Goal: Information Seeking & Learning: Compare options

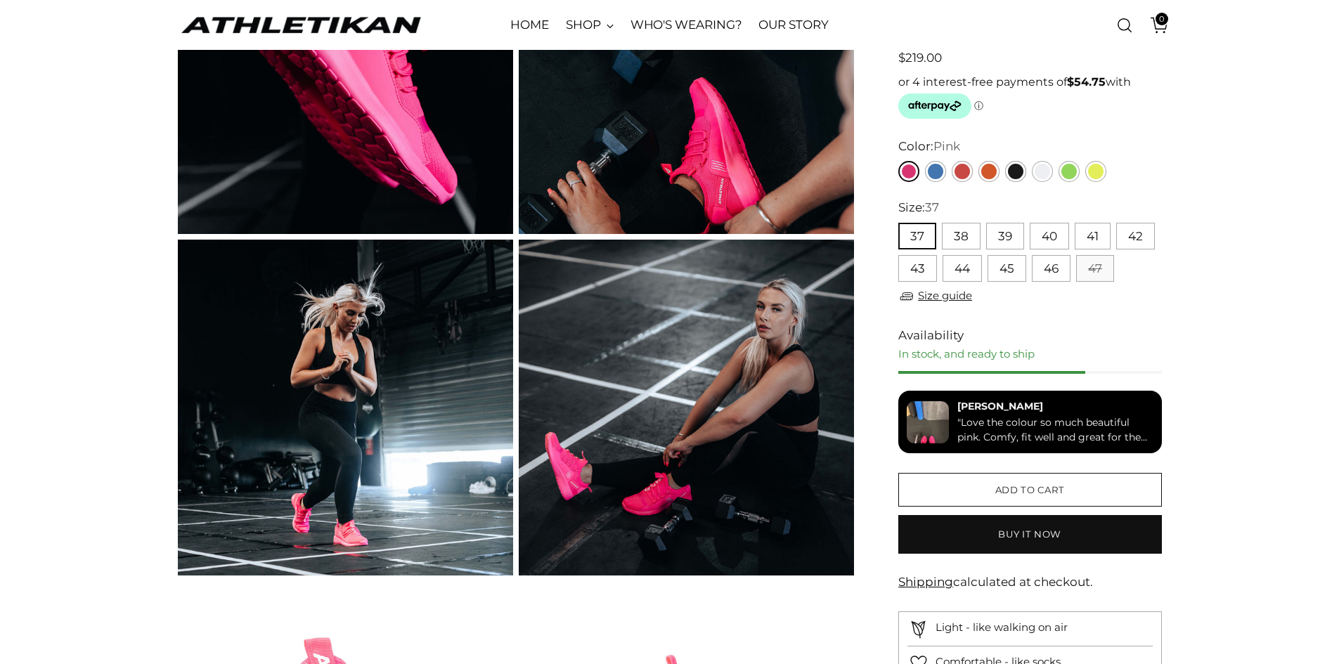
scroll to position [281, 0]
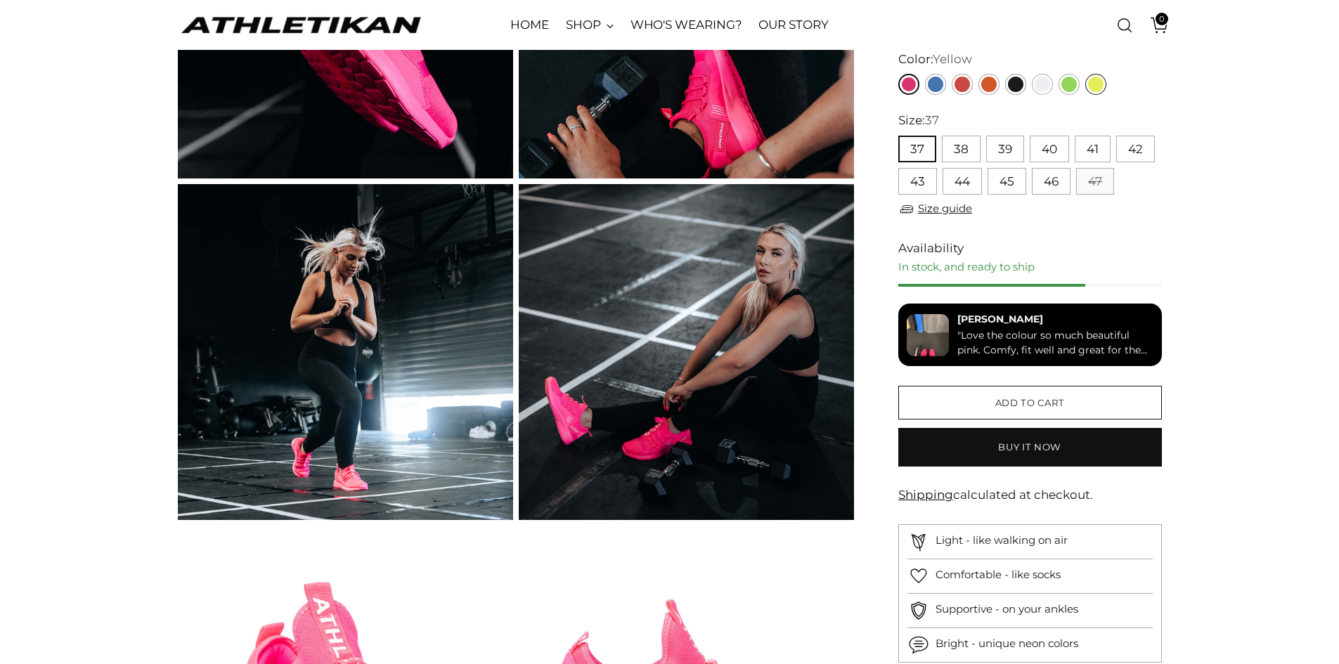
click at [1101, 92] on link "Yellow" at bounding box center [1096, 84] width 21 height 21
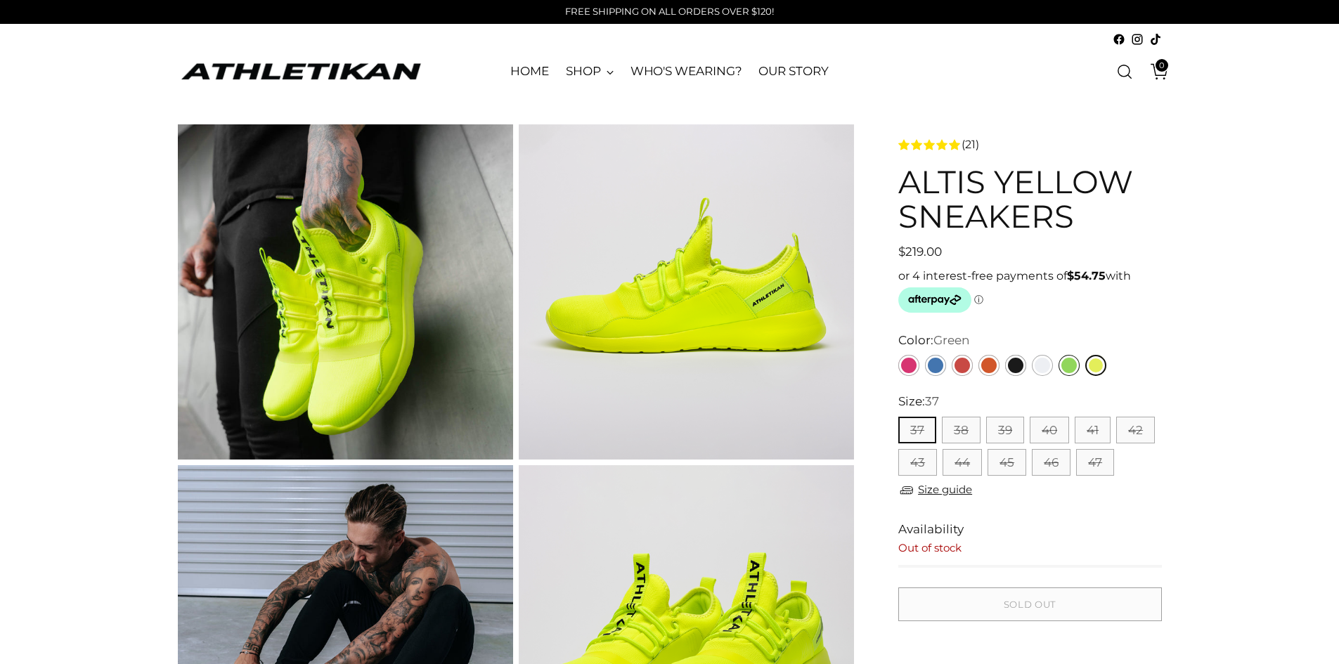
click at [1072, 364] on link "Green" at bounding box center [1069, 365] width 21 height 21
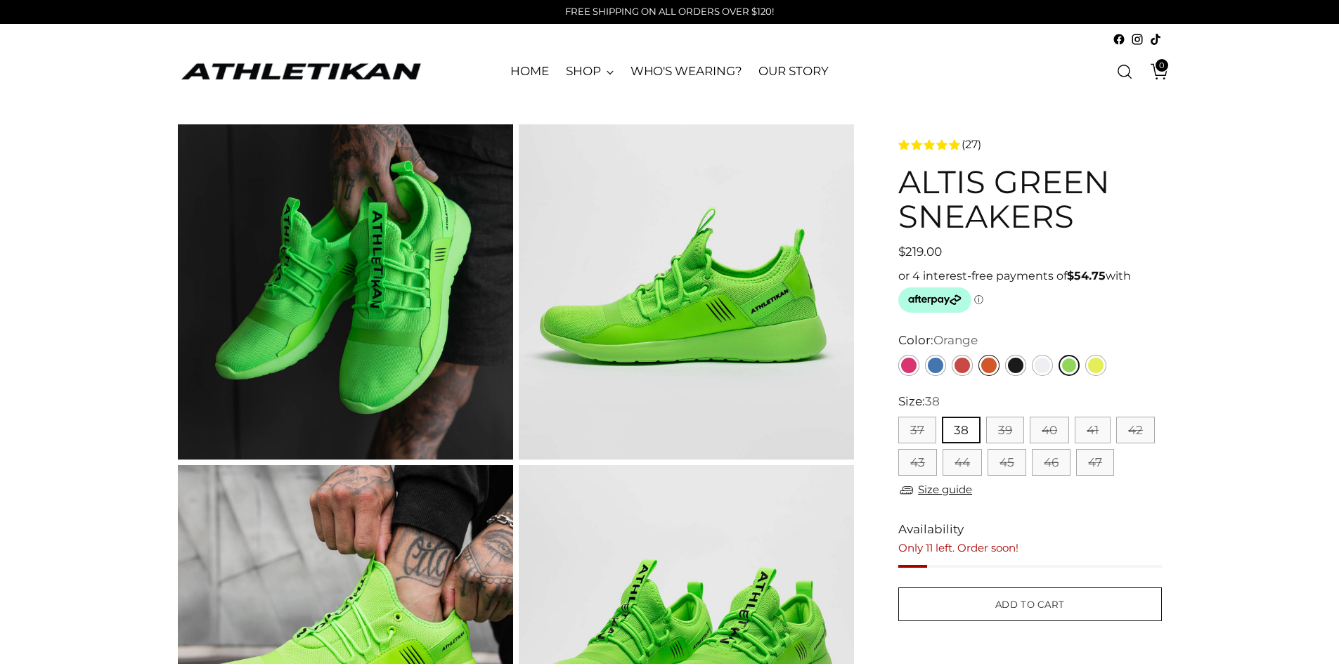
click at [986, 363] on link "Orange" at bounding box center [989, 365] width 21 height 21
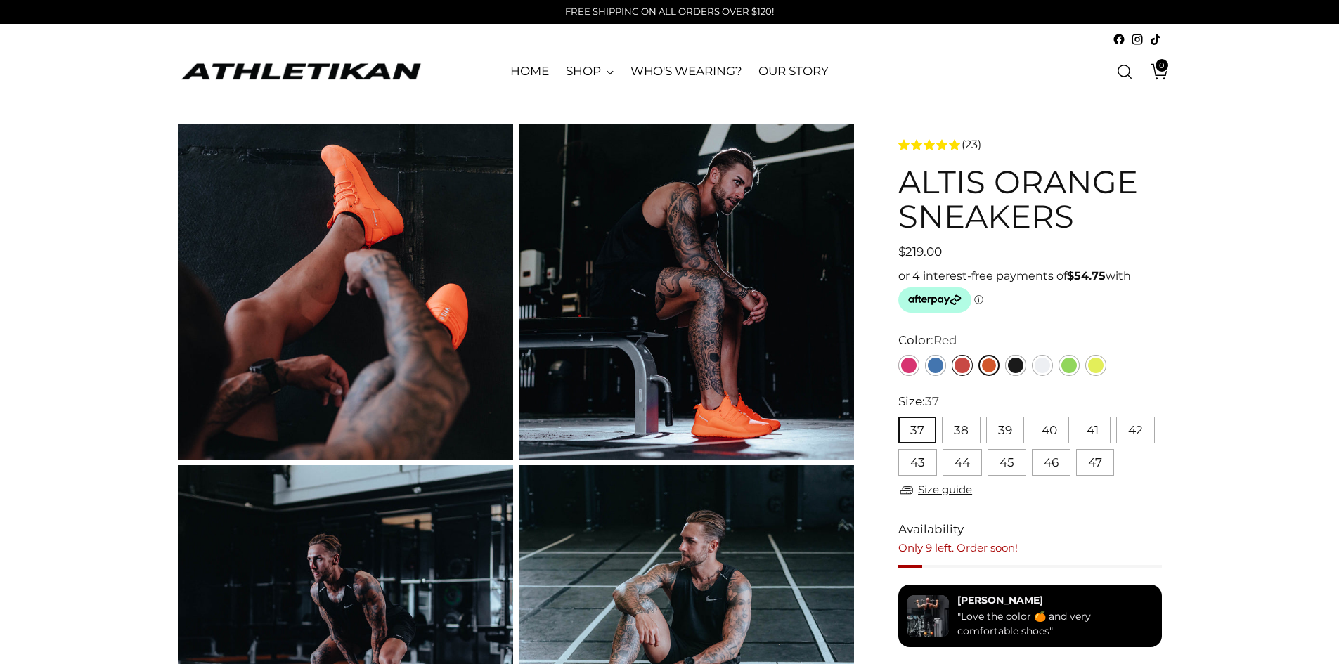
click at [965, 366] on link "Red" at bounding box center [962, 365] width 21 height 21
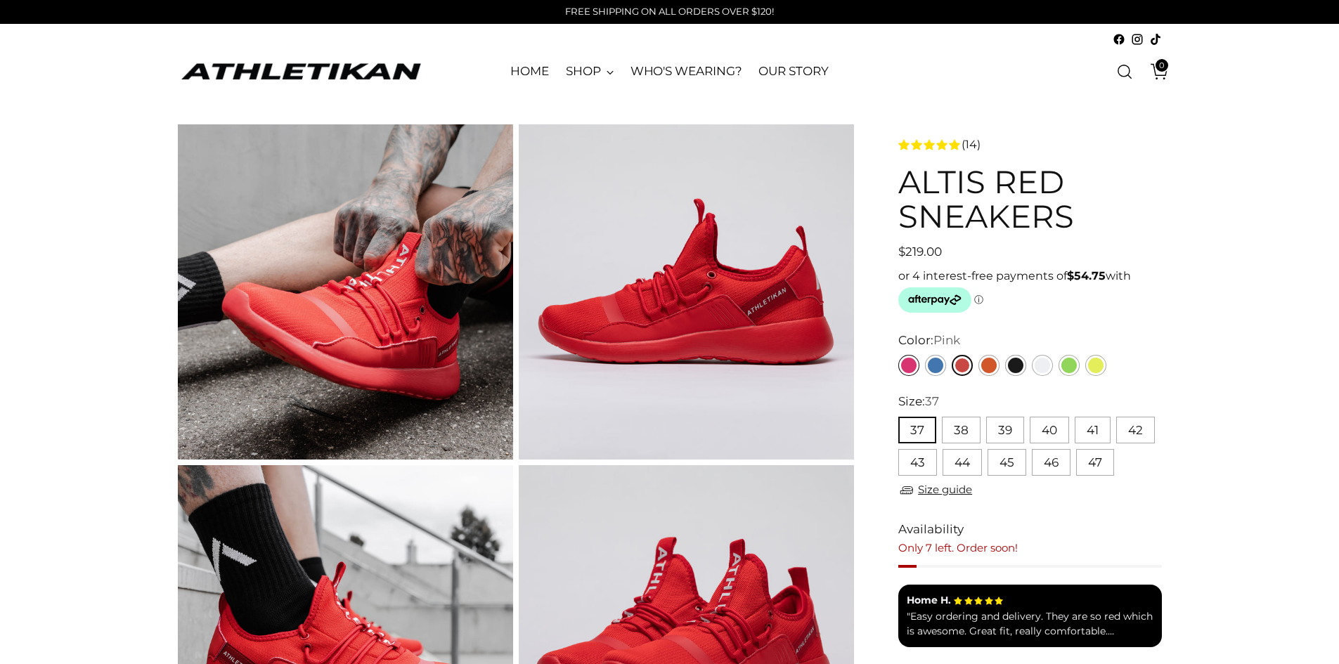
click at [908, 368] on link "Pink" at bounding box center [909, 365] width 21 height 21
